Goal: Task Accomplishment & Management: Use online tool/utility

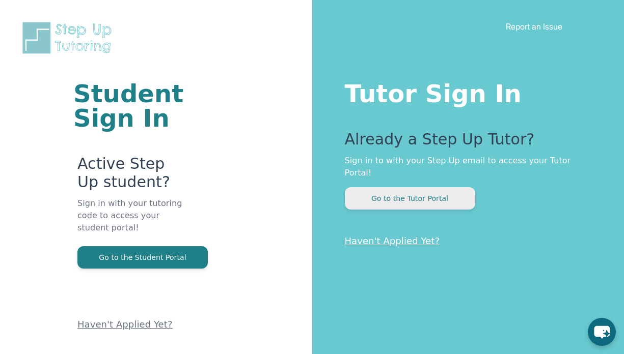
click at [434, 187] on button "Go to the Tutor Portal" at bounding box center [410, 198] width 130 height 22
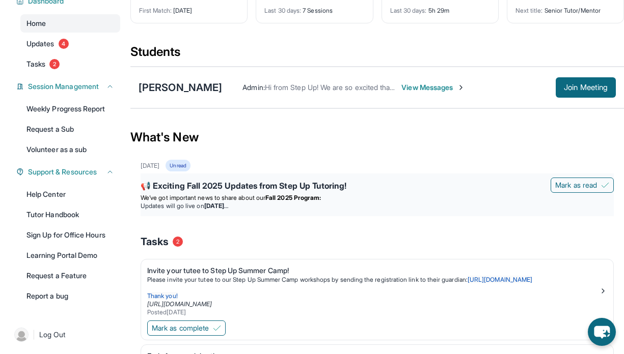
scroll to position [84, 0]
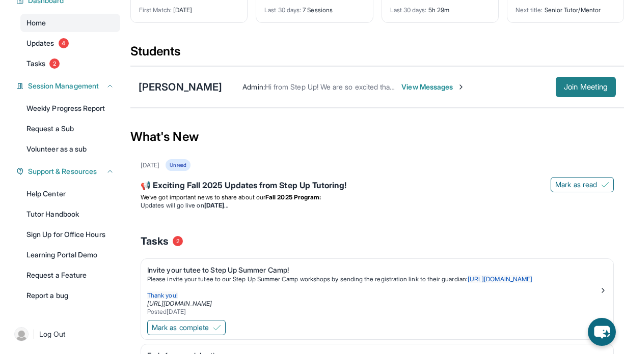
click at [579, 88] on span "Join Meeting" at bounding box center [586, 87] width 44 height 6
click at [579, 89] on span "Join Meeting" at bounding box center [586, 87] width 44 height 6
click at [190, 166] on div "Unread" at bounding box center [177, 165] width 24 height 12
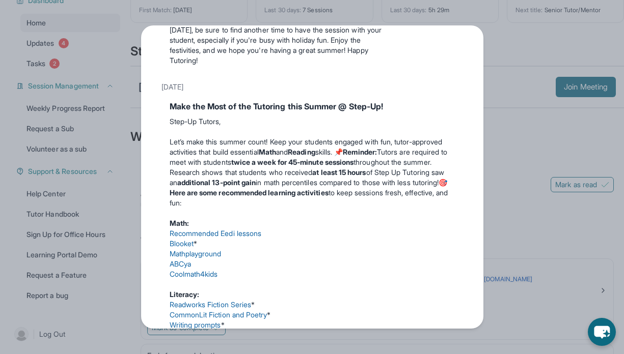
scroll to position [270, 0]
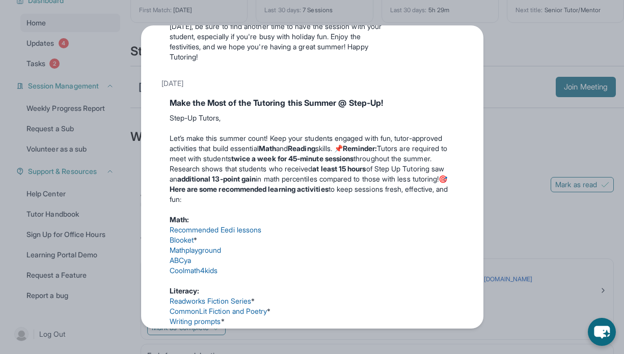
click at [241, 234] on link "Recommended Eedi lessons" at bounding box center [216, 230] width 92 height 9
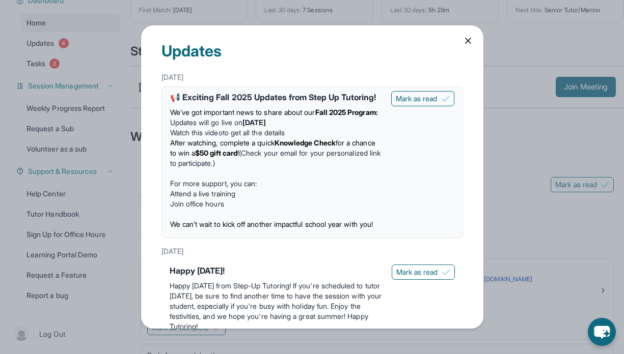
scroll to position [0, 0]
click at [463, 37] on icon at bounding box center [468, 41] width 10 height 10
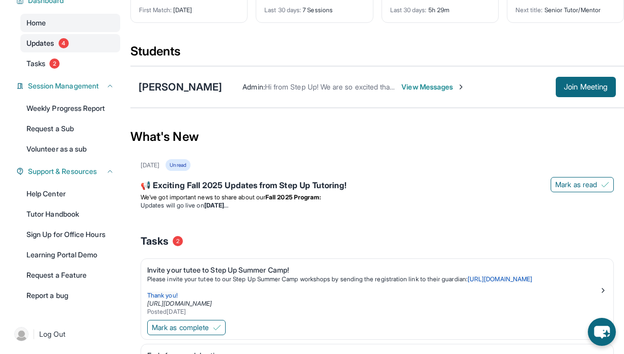
click at [53, 40] on span "Updates" at bounding box center [40, 43] width 28 height 10
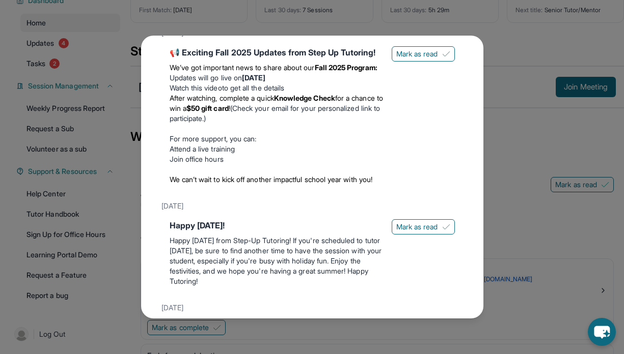
scroll to position [63, 0]
click at [53, 66] on div "Updates [DATE] 📢 Exciting Fall 2025 Updates from Step Up Tutoring! We’ve got im…" at bounding box center [312, 177] width 624 height 354
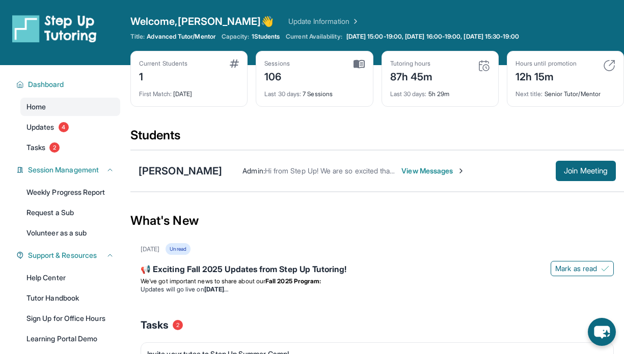
scroll to position [0, 0]
click at [66, 125] on span "4" at bounding box center [64, 127] width 10 height 10
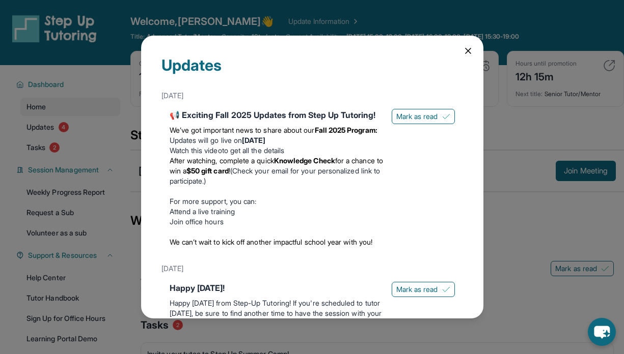
click at [465, 48] on icon at bounding box center [467, 50] width 5 height 5
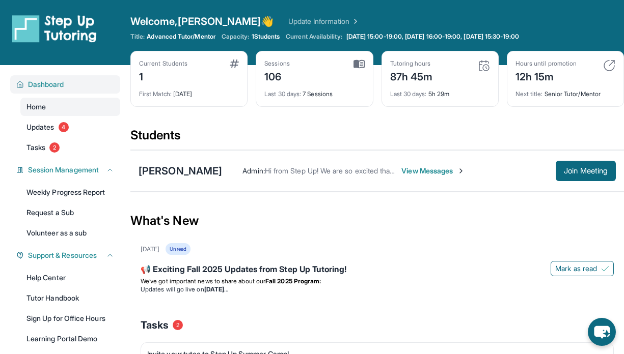
click at [39, 84] on span "Dashboard" at bounding box center [46, 84] width 36 height 10
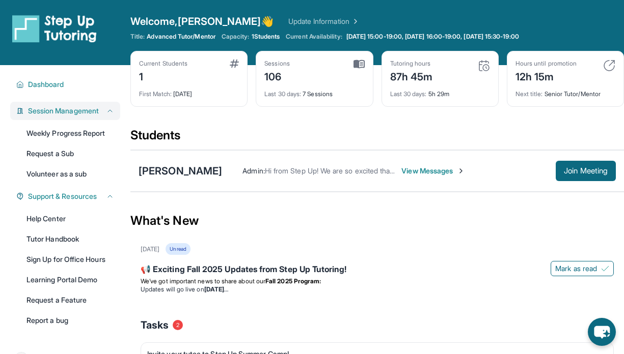
click at [48, 110] on span "Session Management" at bounding box center [63, 111] width 71 height 10
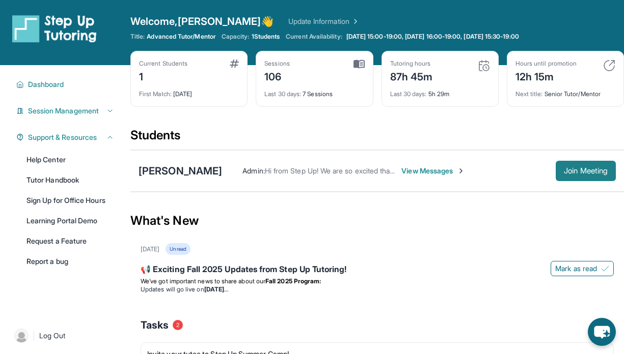
click at [569, 172] on span "Join Meeting" at bounding box center [586, 171] width 44 height 6
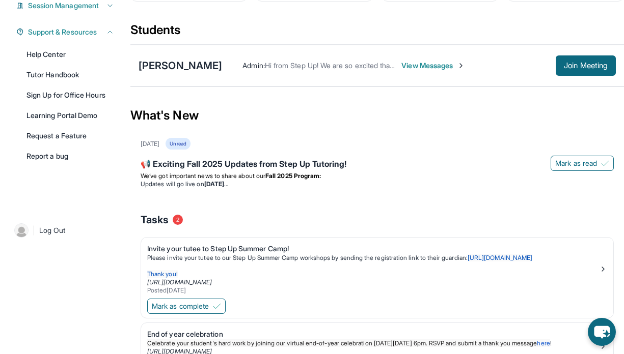
scroll to position [106, 0]
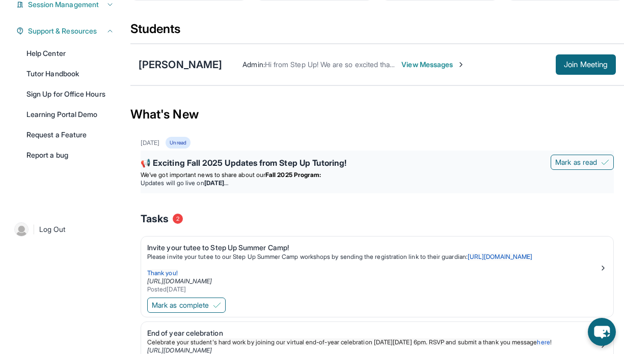
click at [302, 174] on strong "Fall 2025 Program:" at bounding box center [292, 175] width 55 height 8
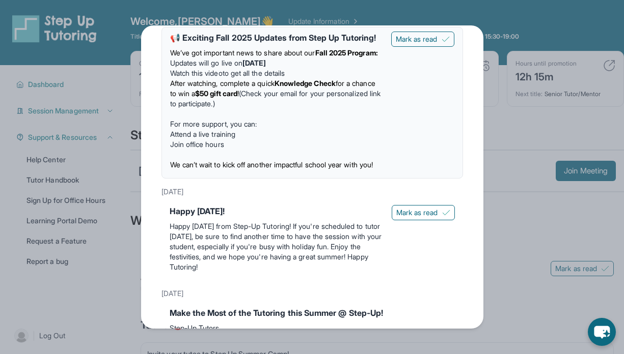
scroll to position [0, 0]
click at [112, 22] on div "Updates [DATE] 📢 Exciting Fall 2025 Updates from Step Up Tutoring! We’ve got im…" at bounding box center [312, 177] width 624 height 354
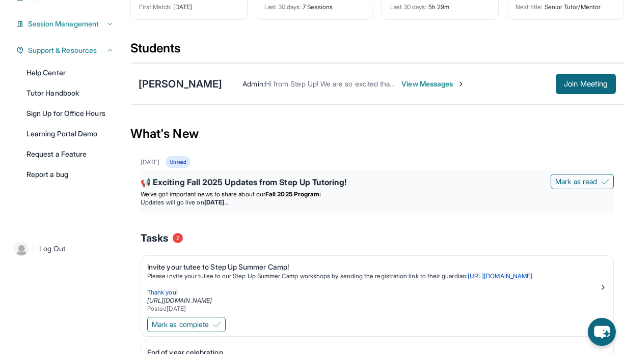
scroll to position [88, 0]
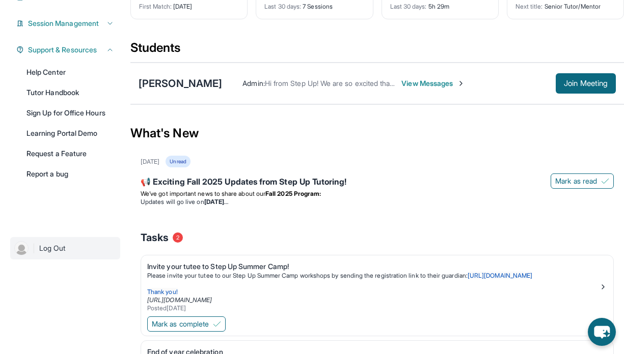
click at [51, 246] on span "Log Out" at bounding box center [52, 248] width 26 height 10
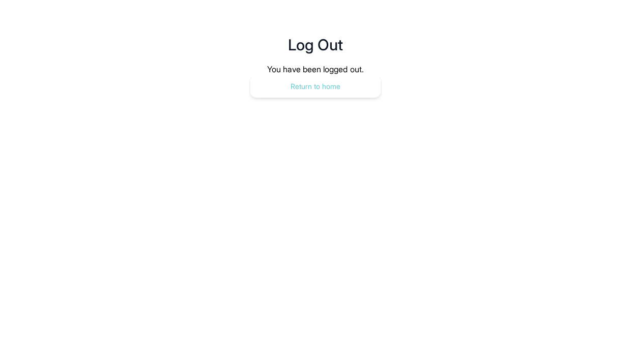
click at [306, 91] on button "Return to home" at bounding box center [315, 86] width 130 height 22
